Goal: Use online tool/utility: Utilize a website feature to perform a specific function

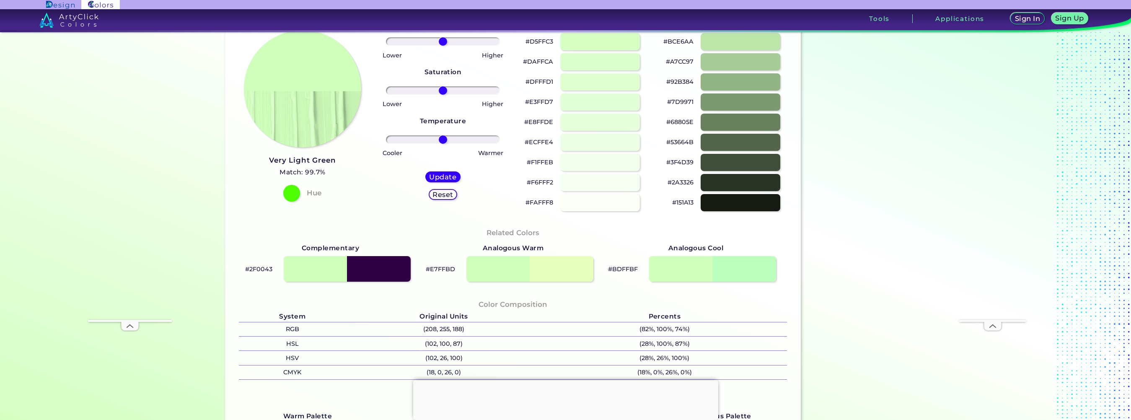
scroll to position [84, 0]
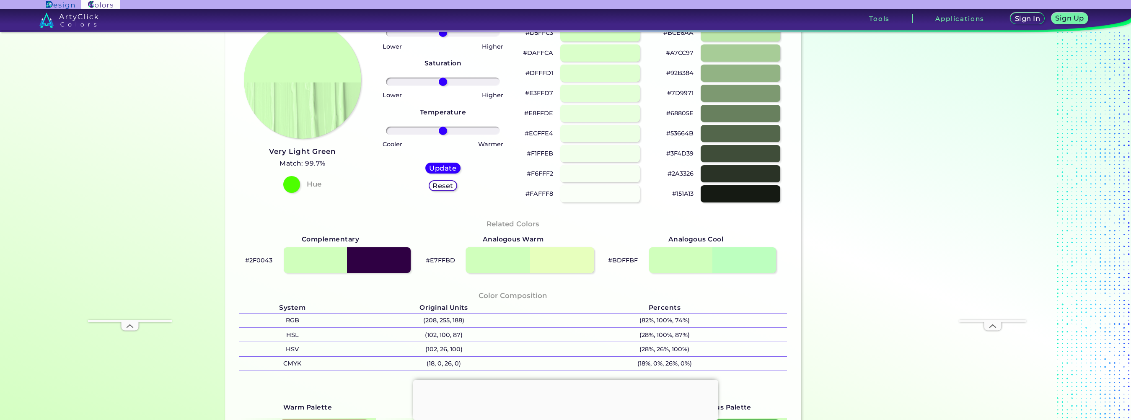
click at [564, 264] on div at bounding box center [530, 260] width 128 height 26
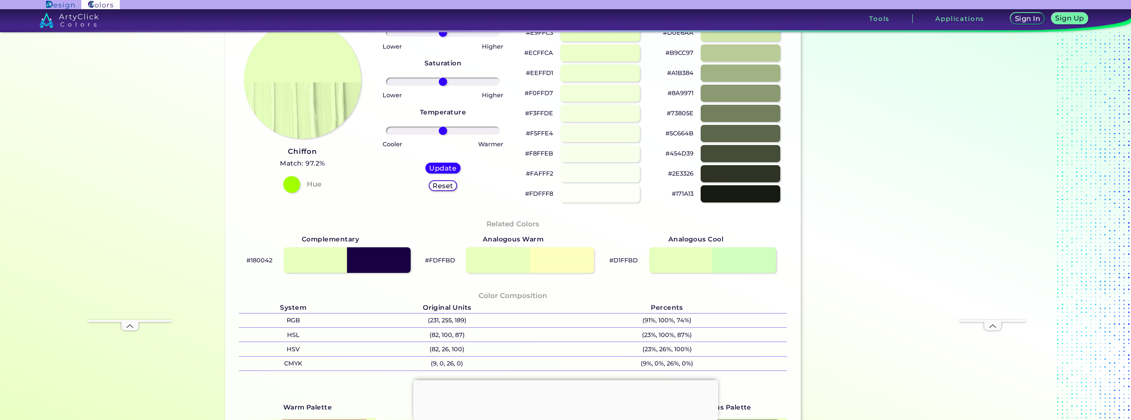
click at [505, 263] on div at bounding box center [530, 260] width 128 height 26
type input "#fdffbd"
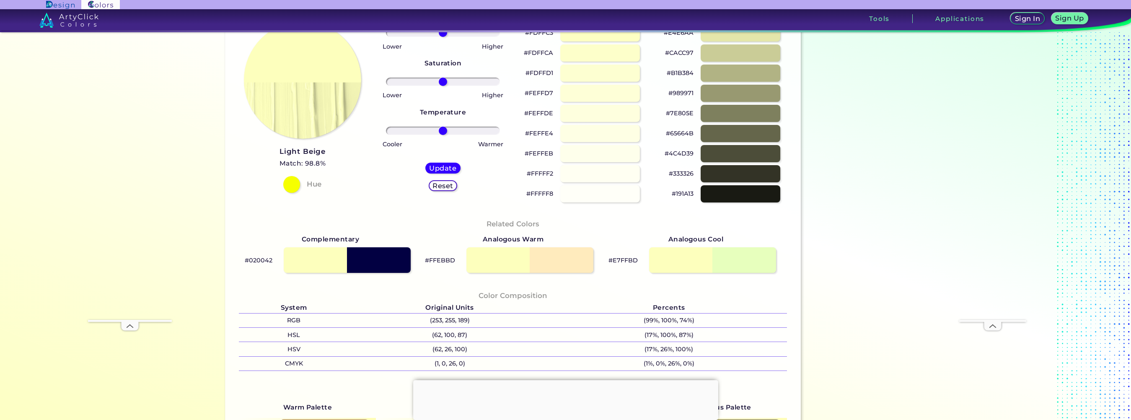
scroll to position [81, 0]
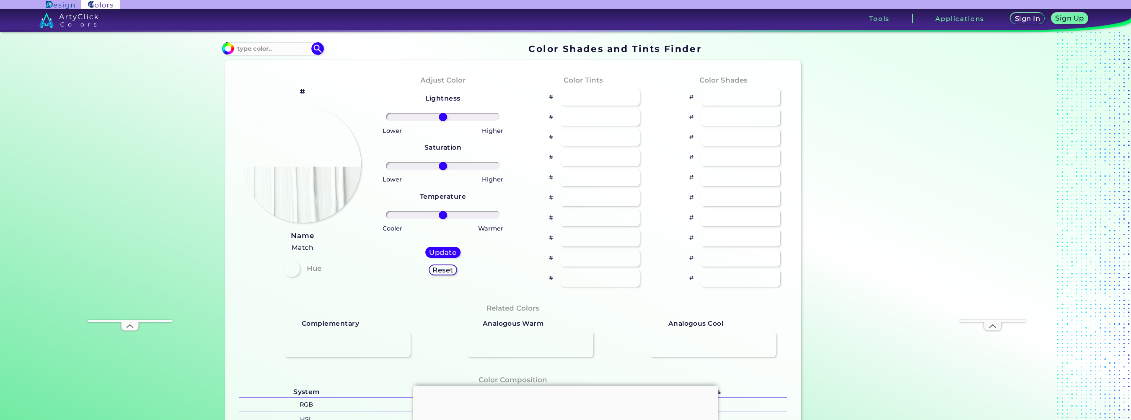
type input "#d0ffbc"
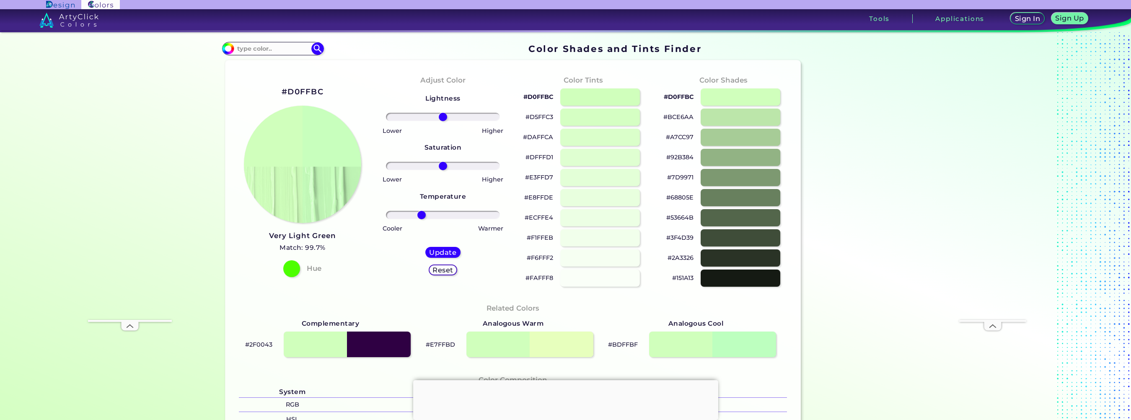
drag, startPoint x: 441, startPoint y: 213, endPoint x: 420, endPoint y: 212, distance: 21.8
click at [420, 212] on input "range" at bounding box center [443, 215] width 114 height 8
drag, startPoint x: 420, startPoint y: 212, endPoint x: 461, endPoint y: 214, distance: 41.9
click at [461, 214] on input "range" at bounding box center [443, 215] width 114 height 8
drag, startPoint x: 462, startPoint y: 213, endPoint x: 438, endPoint y: 212, distance: 23.9
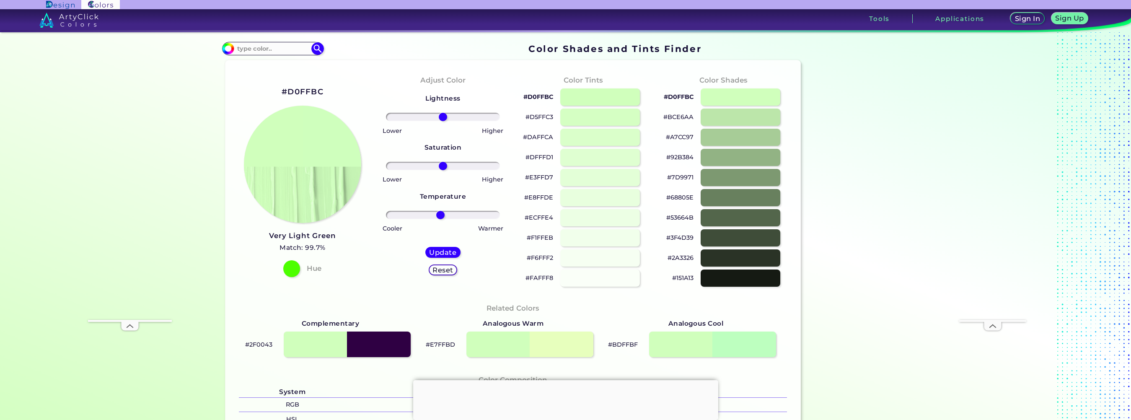
click at [438, 212] on input "range" at bounding box center [443, 215] width 114 height 8
drag, startPoint x: 439, startPoint y: 212, endPoint x: 454, endPoint y: 212, distance: 15.1
click at [454, 212] on input "range" at bounding box center [443, 215] width 114 height 8
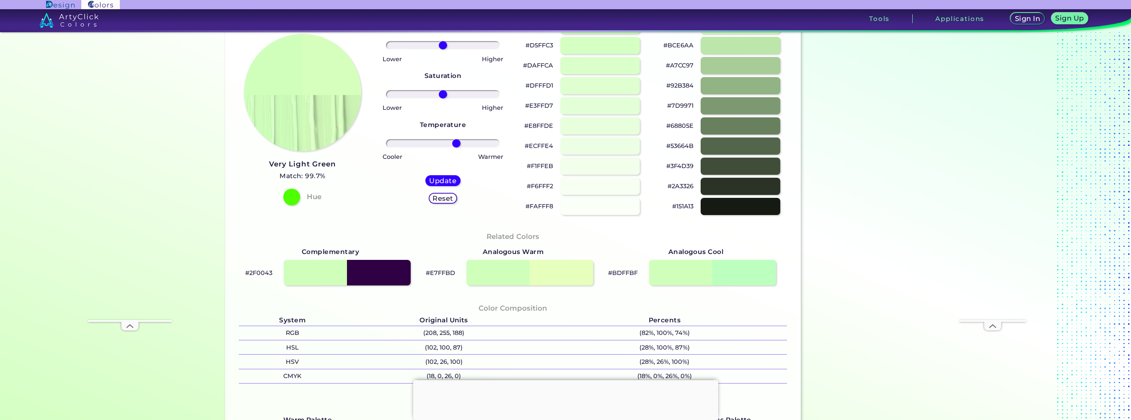
scroll to position [101, 0]
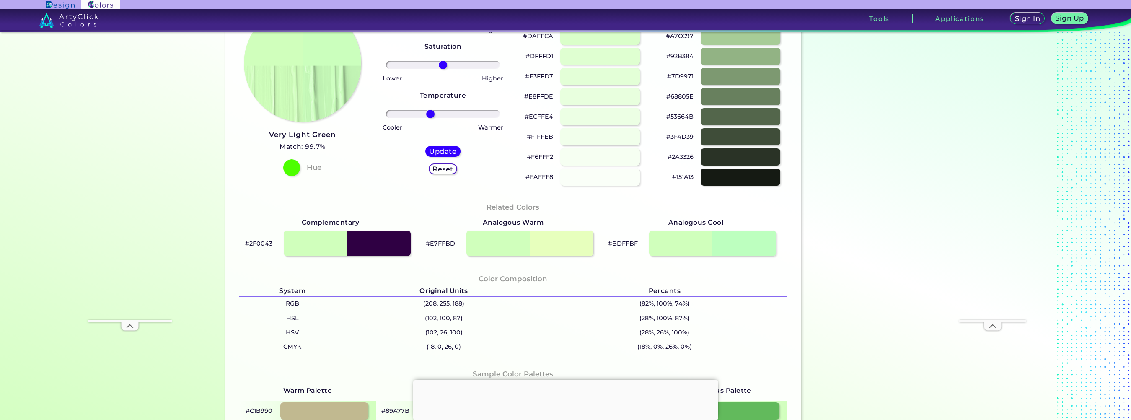
drag, startPoint x: 454, startPoint y: 112, endPoint x: 428, endPoint y: 112, distance: 25.6
click at [428, 112] on input "range" at bounding box center [443, 114] width 114 height 8
drag, startPoint x: 429, startPoint y: 112, endPoint x: 441, endPoint y: 112, distance: 11.7
click at [441, 112] on input "range" at bounding box center [443, 114] width 114 height 8
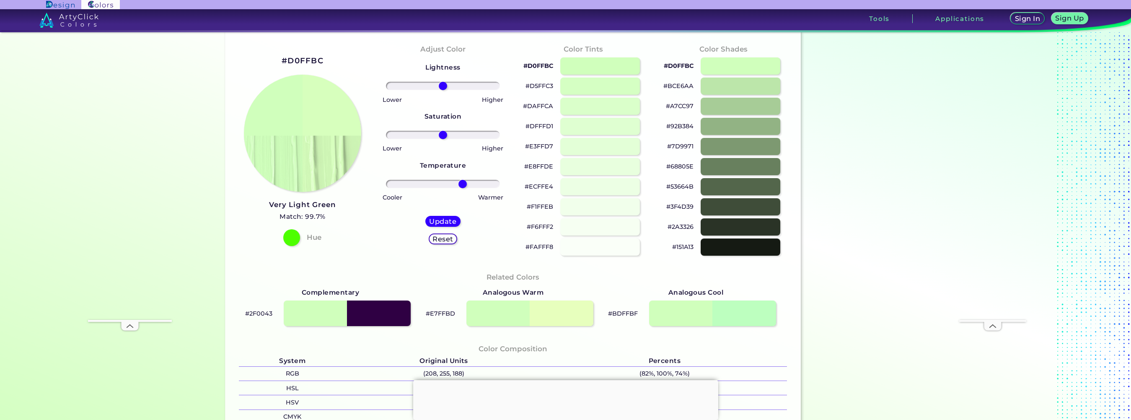
drag, startPoint x: 440, startPoint y: 184, endPoint x: 461, endPoint y: 184, distance: 21.0
click at [461, 184] on input "range" at bounding box center [443, 184] width 114 height 8
drag, startPoint x: 464, startPoint y: 184, endPoint x: 474, endPoint y: 184, distance: 9.3
click at [474, 184] on input "range" at bounding box center [443, 184] width 114 height 8
click at [477, 184] on input "range" at bounding box center [443, 184] width 114 height 8
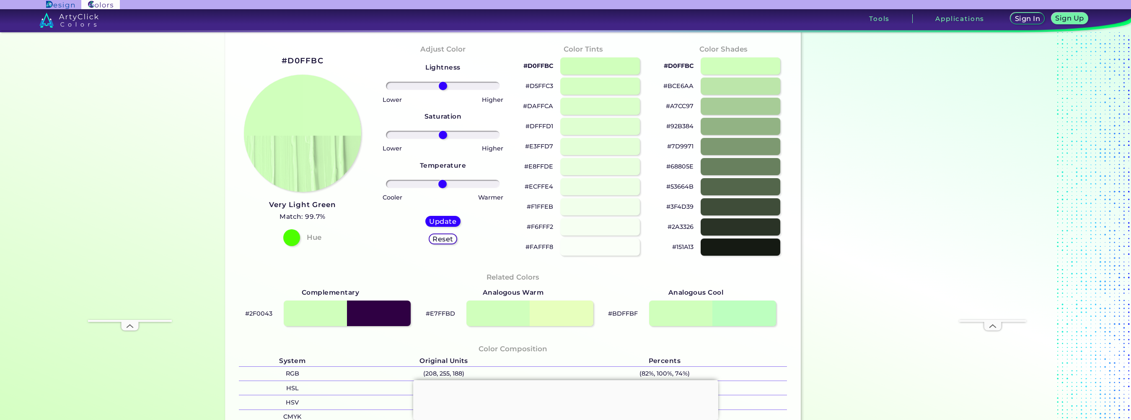
drag, startPoint x: 478, startPoint y: 184, endPoint x: 440, endPoint y: 186, distance: 37.4
type input "-1"
click at [440, 186] on input "range" at bounding box center [443, 184] width 114 height 8
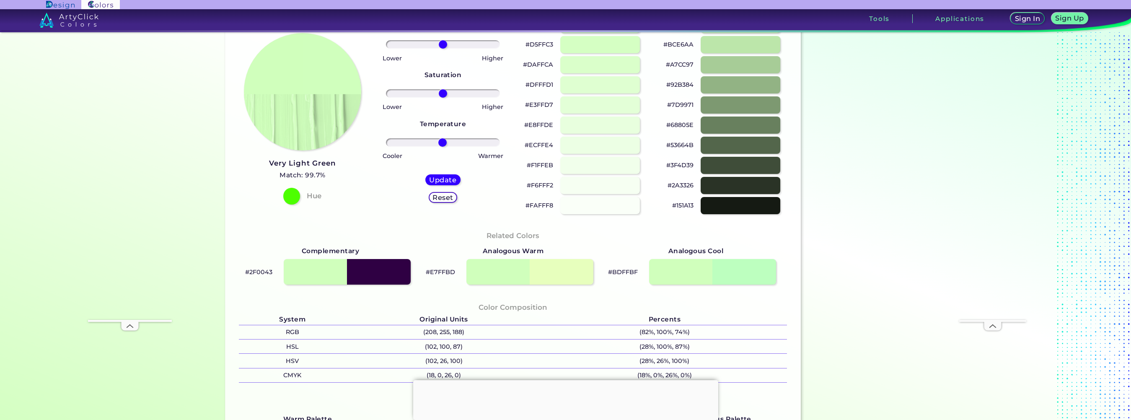
scroll to position [78, 0]
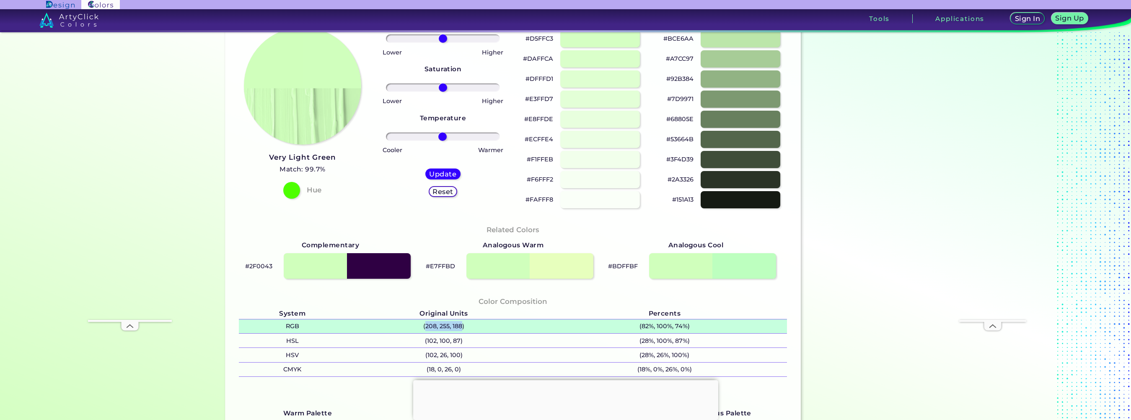
drag, startPoint x: 459, startPoint y: 328, endPoint x: 422, endPoint y: 327, distance: 36.9
click at [422, 327] on p "(208, 255, 188)" at bounding box center [444, 326] width 196 height 14
copy p "208, 255, 188"
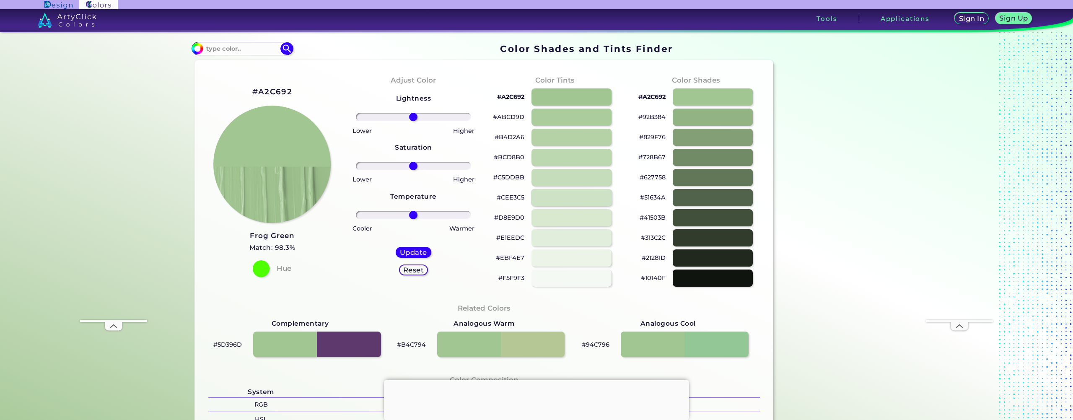
click at [564, 197] on div at bounding box center [571, 197] width 81 height 17
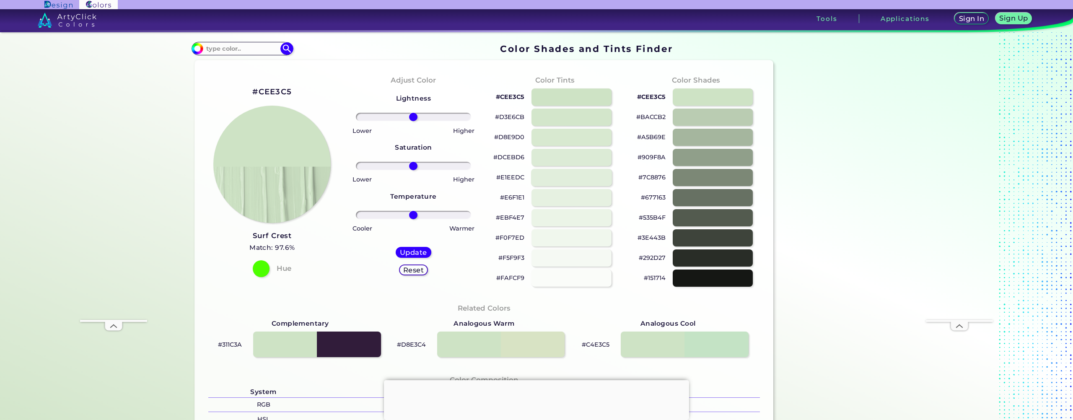
click at [564, 176] on div at bounding box center [571, 177] width 81 height 17
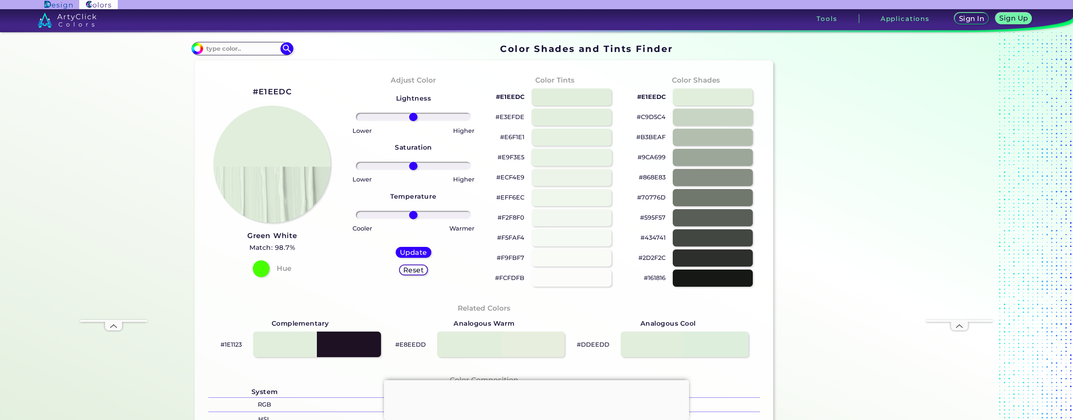
click at [560, 157] on div at bounding box center [571, 157] width 81 height 17
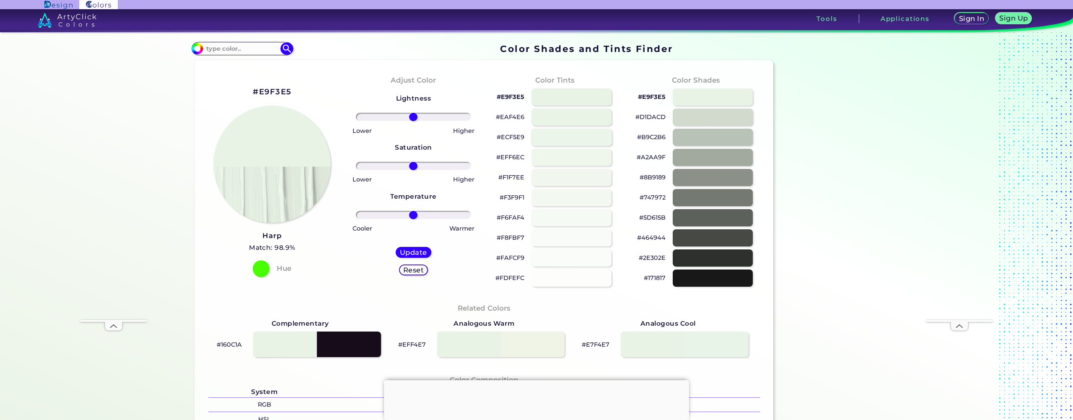
click at [557, 139] on div at bounding box center [571, 137] width 81 height 17
type input "#ecf5e9"
